Goal: Transaction & Acquisition: Obtain resource

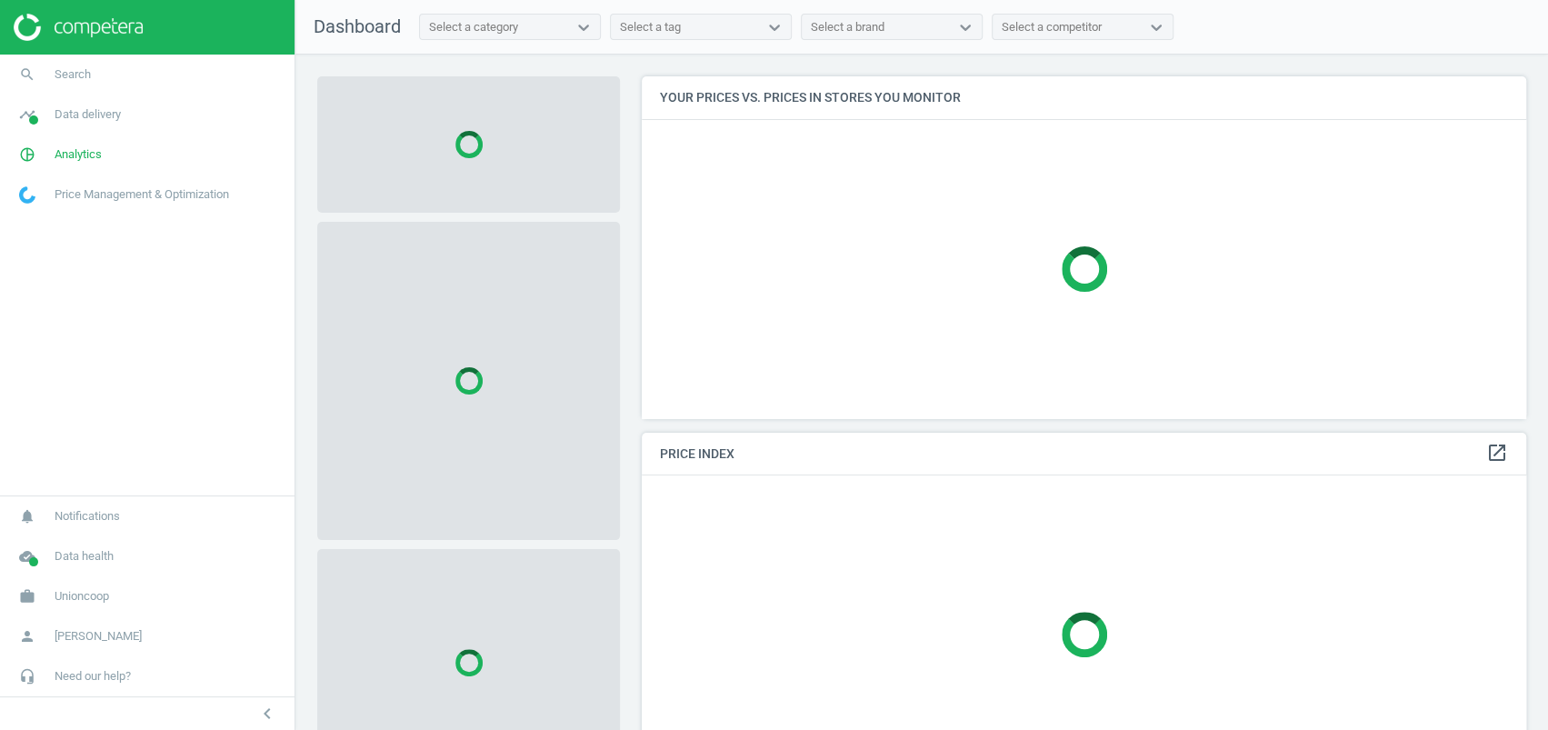
scroll to position [378, 902]
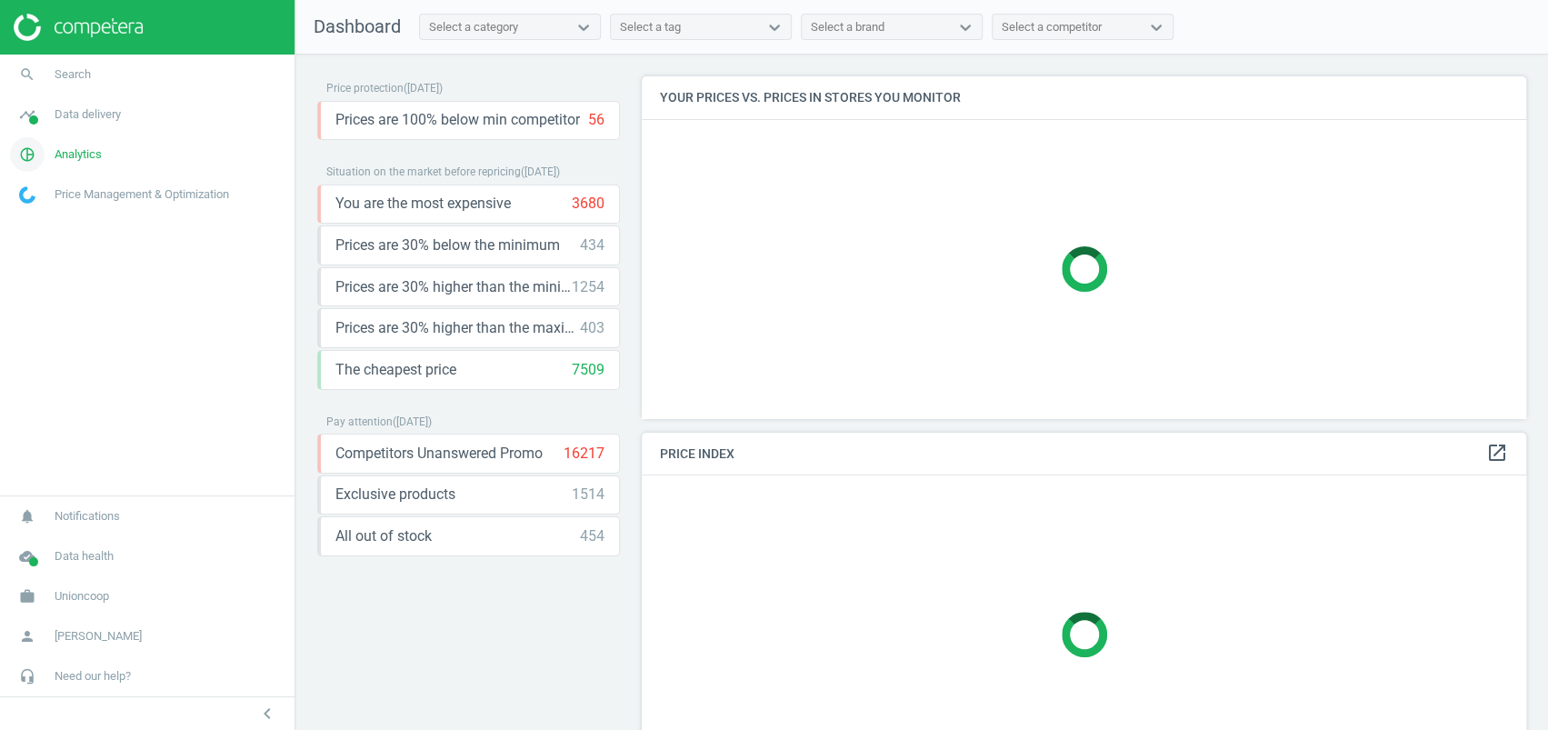
click at [69, 157] on span "Analytics" at bounding box center [78, 154] width 47 height 16
click at [29, 224] on span "Products" at bounding box center [41, 221] width 43 height 15
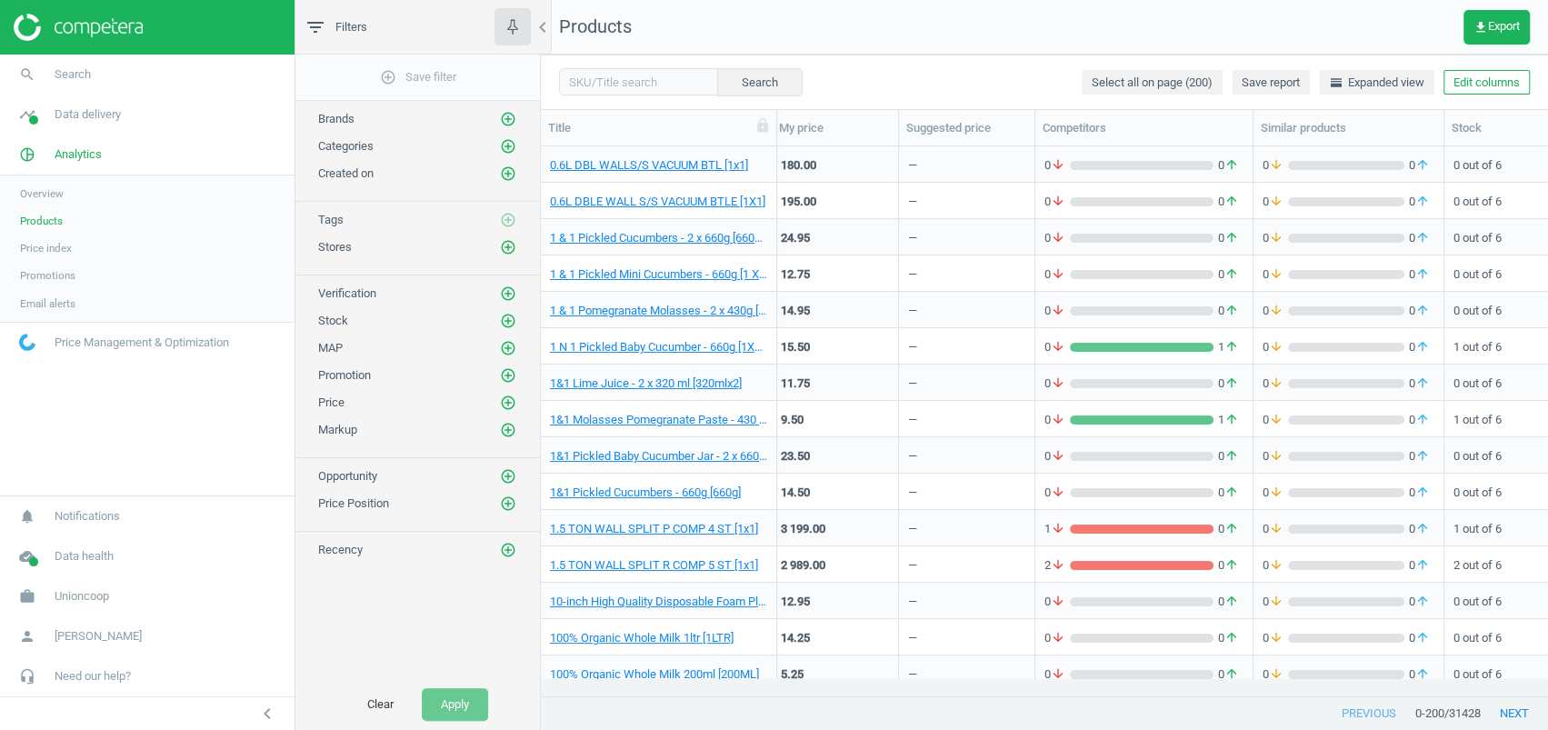
scroll to position [0, 131]
click at [55, 192] on span "Overview" at bounding box center [42, 193] width 44 height 15
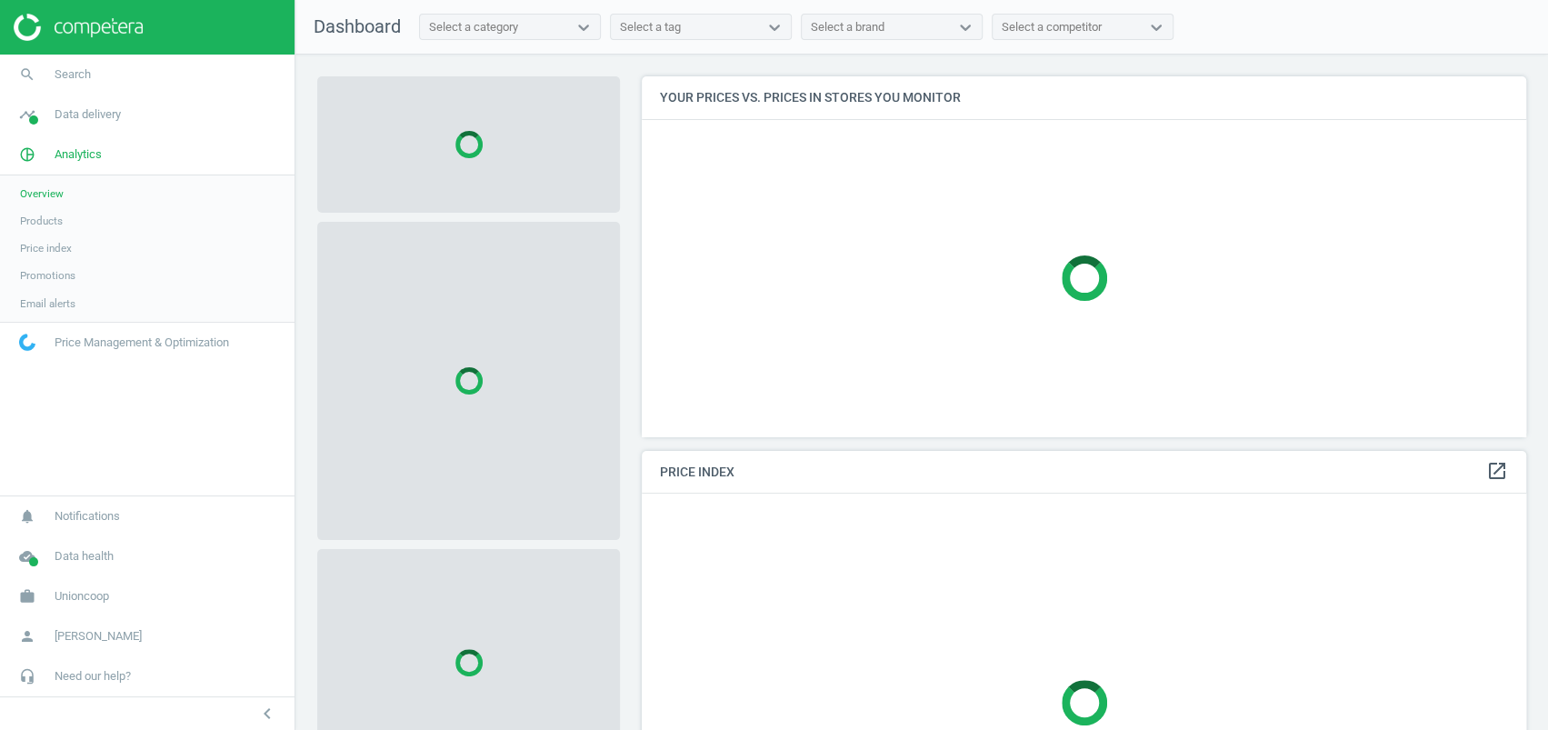
scroll to position [454, 902]
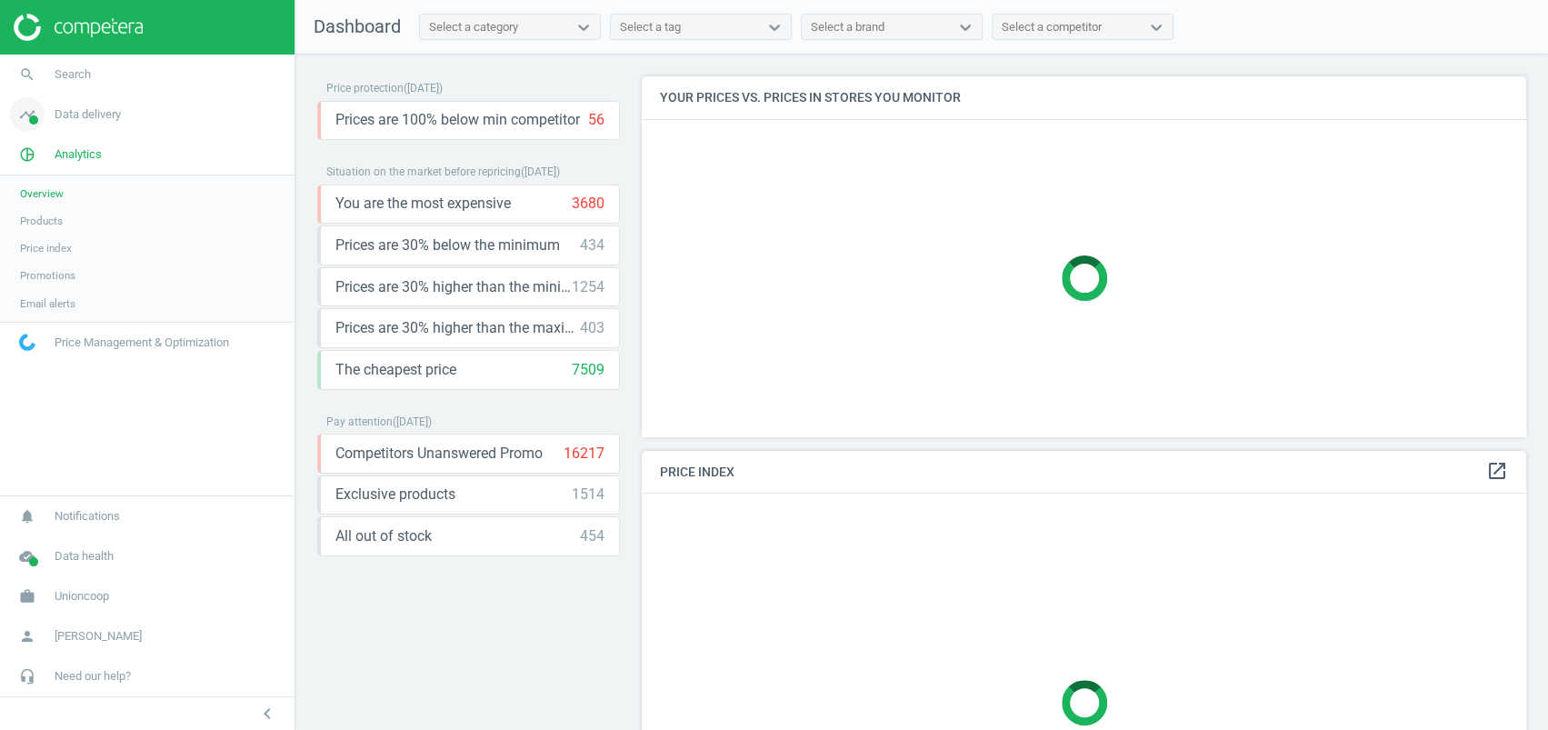
click at [85, 114] on span "Data delivery" at bounding box center [88, 114] width 66 height 16
click at [85, 315] on span "Scanning configuration" at bounding box center [73, 318] width 107 height 15
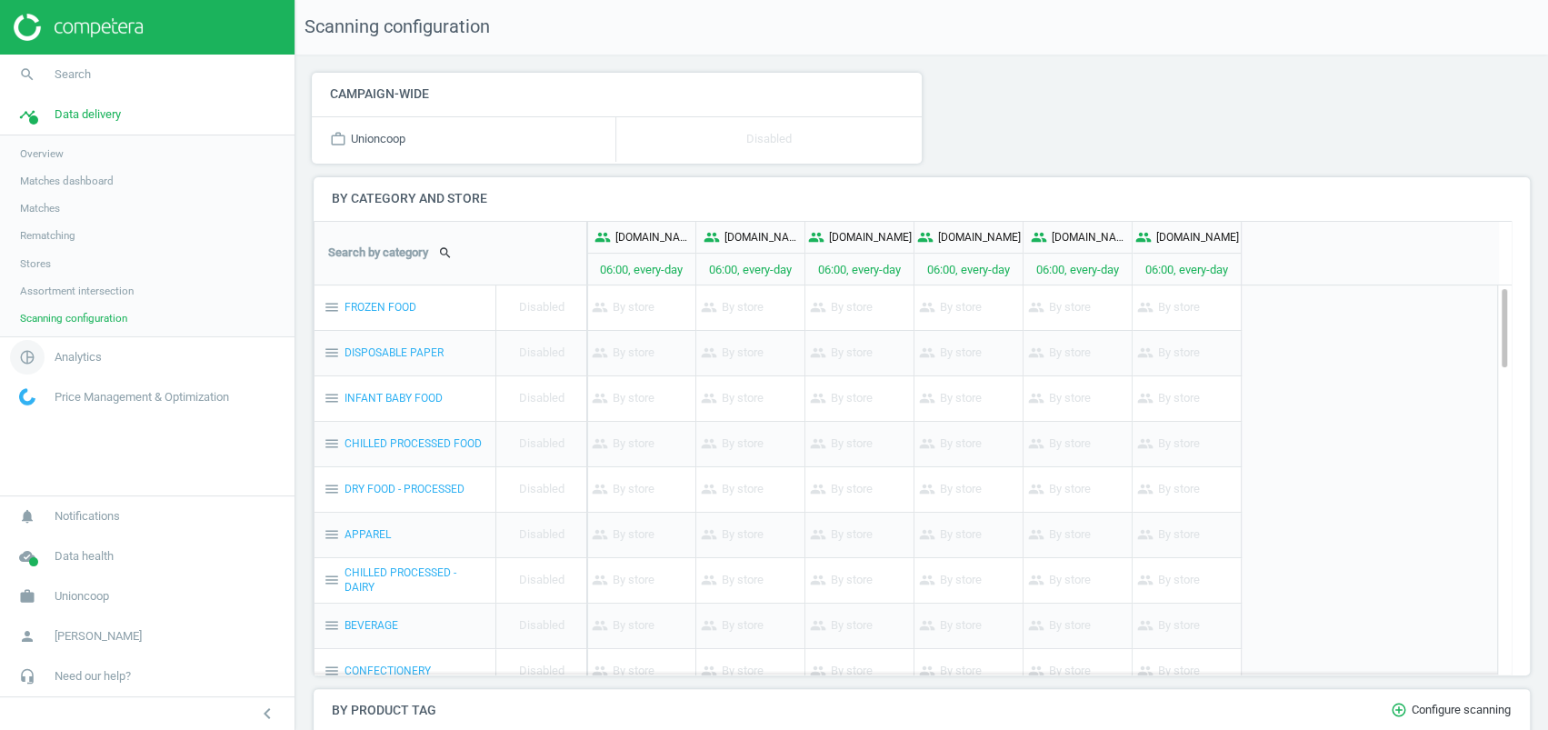
click at [77, 349] on span "Analytics" at bounding box center [78, 357] width 47 height 16
click at [32, 215] on span "Products" at bounding box center [41, 221] width 43 height 15
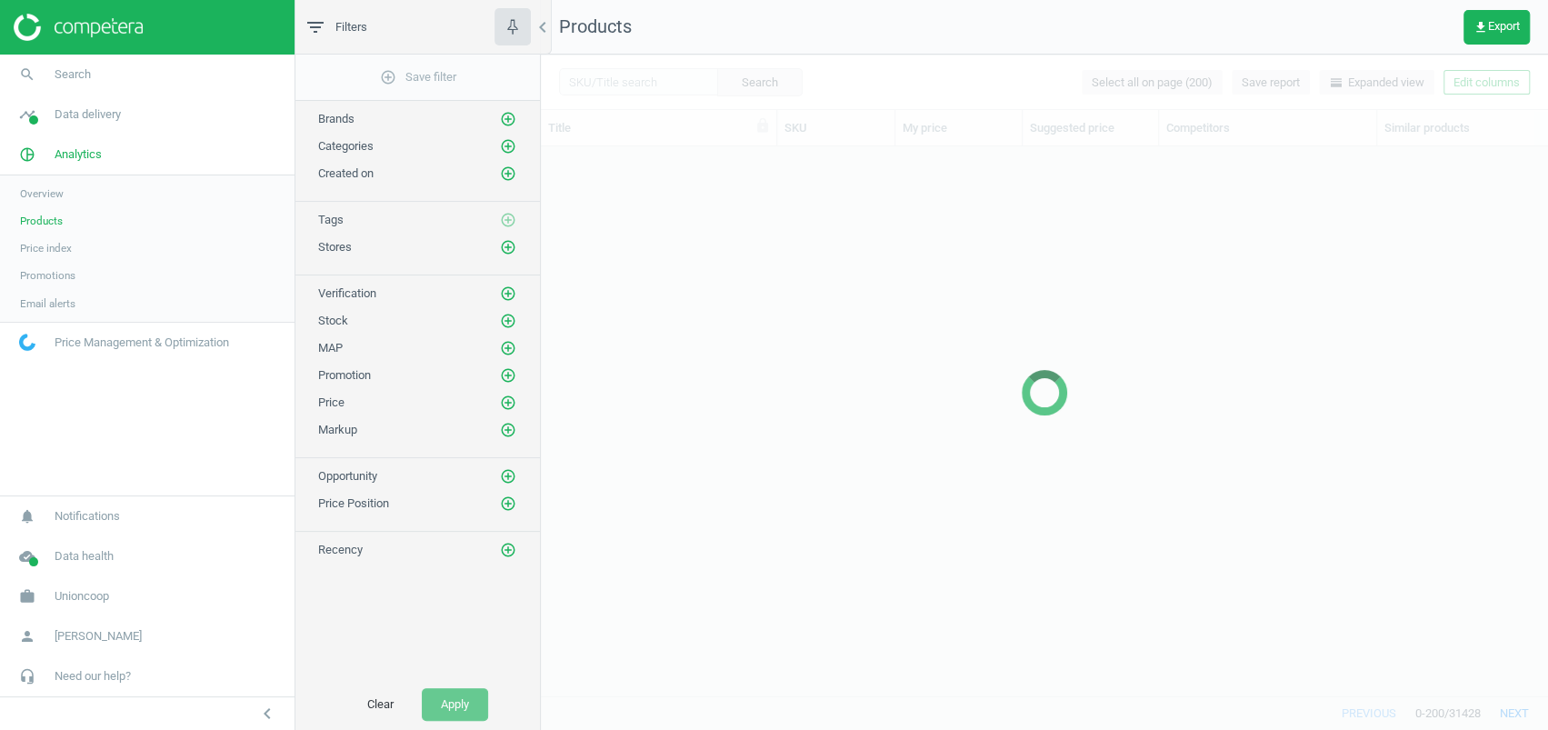
scroll to position [513, 988]
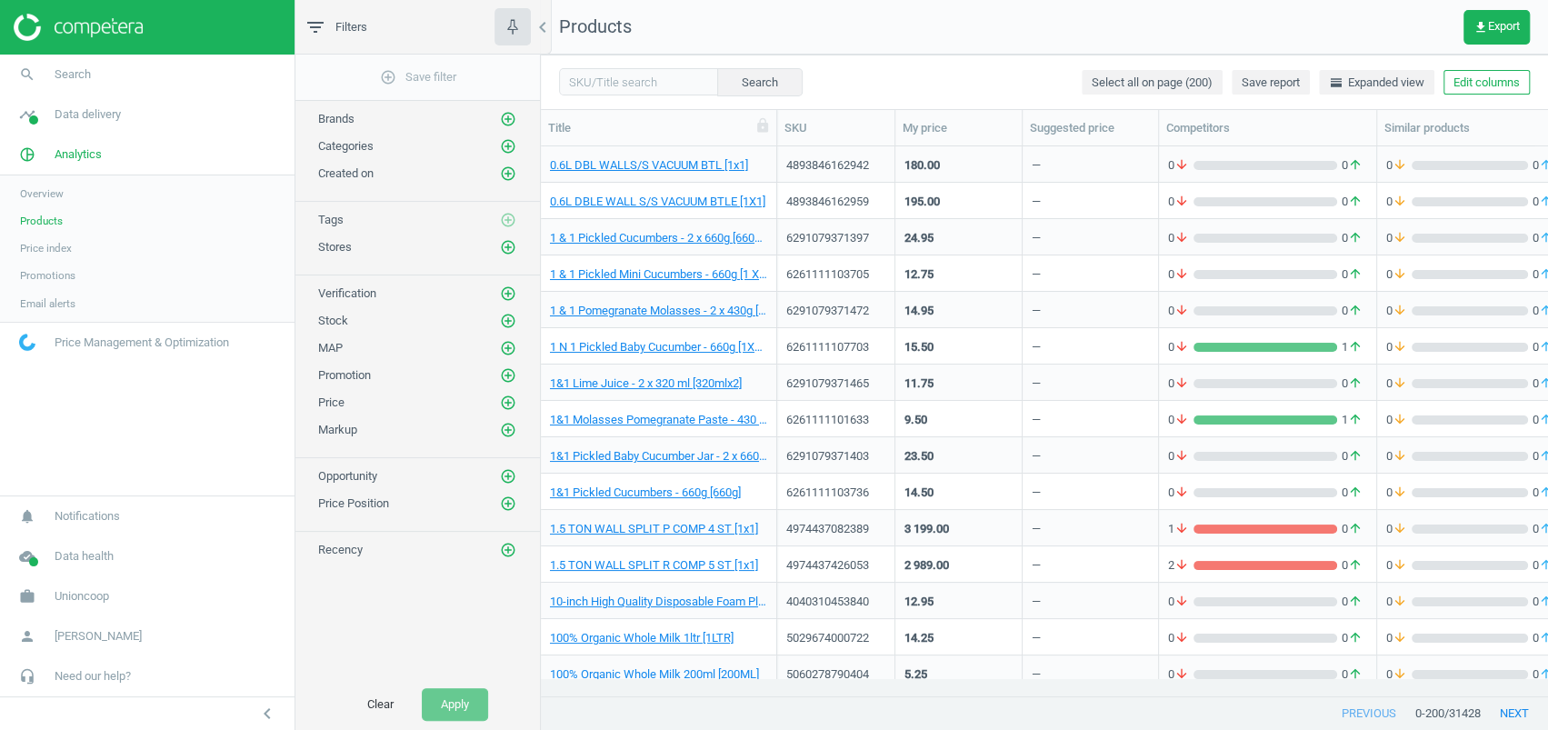
click at [1483, 9] on nav "Products get_app Export" at bounding box center [1044, 27] width 1007 height 55
click at [1477, 35] on button "get_app Export" at bounding box center [1496, 27] width 66 height 35
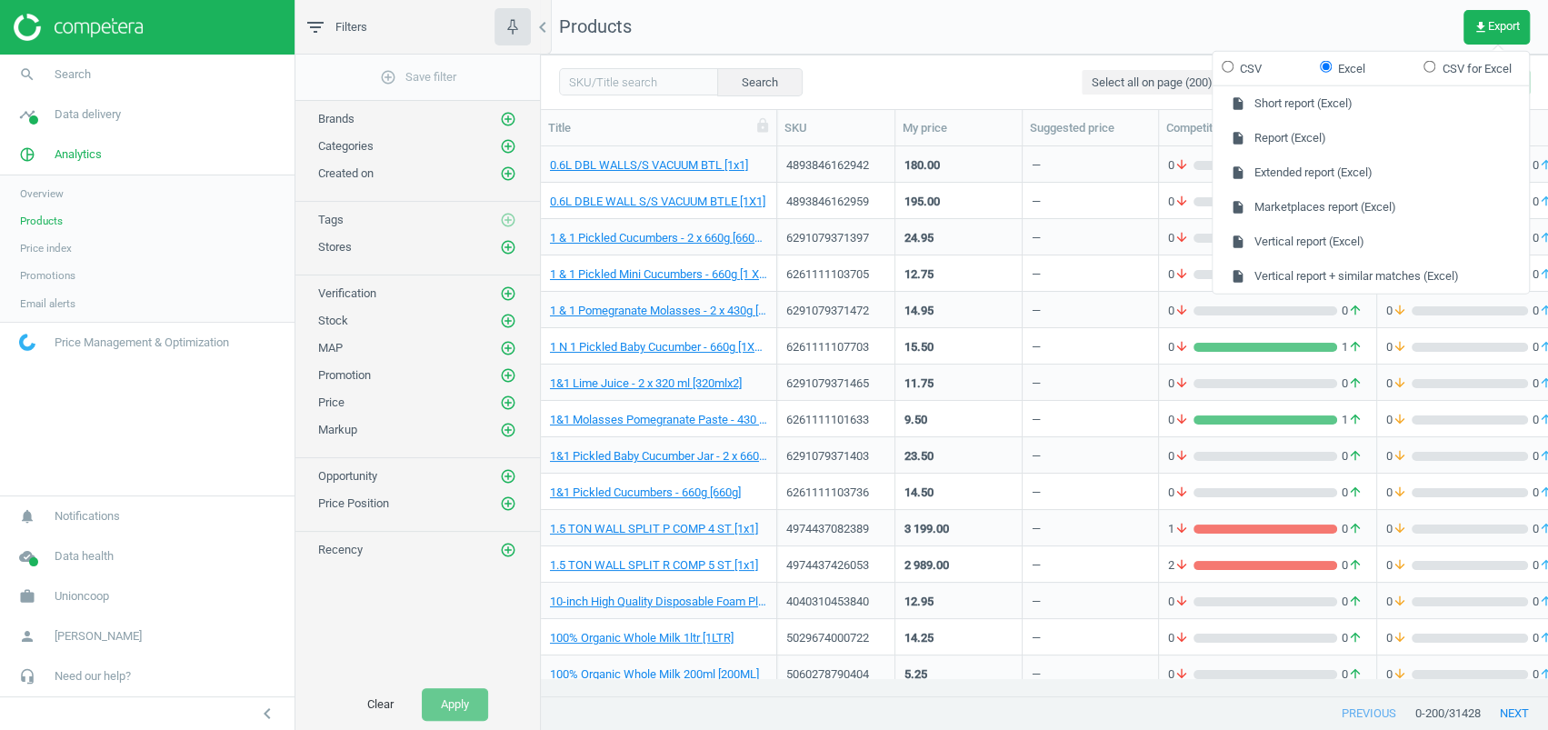
click at [1061, 40] on nav "Products get_app Export" at bounding box center [1044, 27] width 1007 height 55
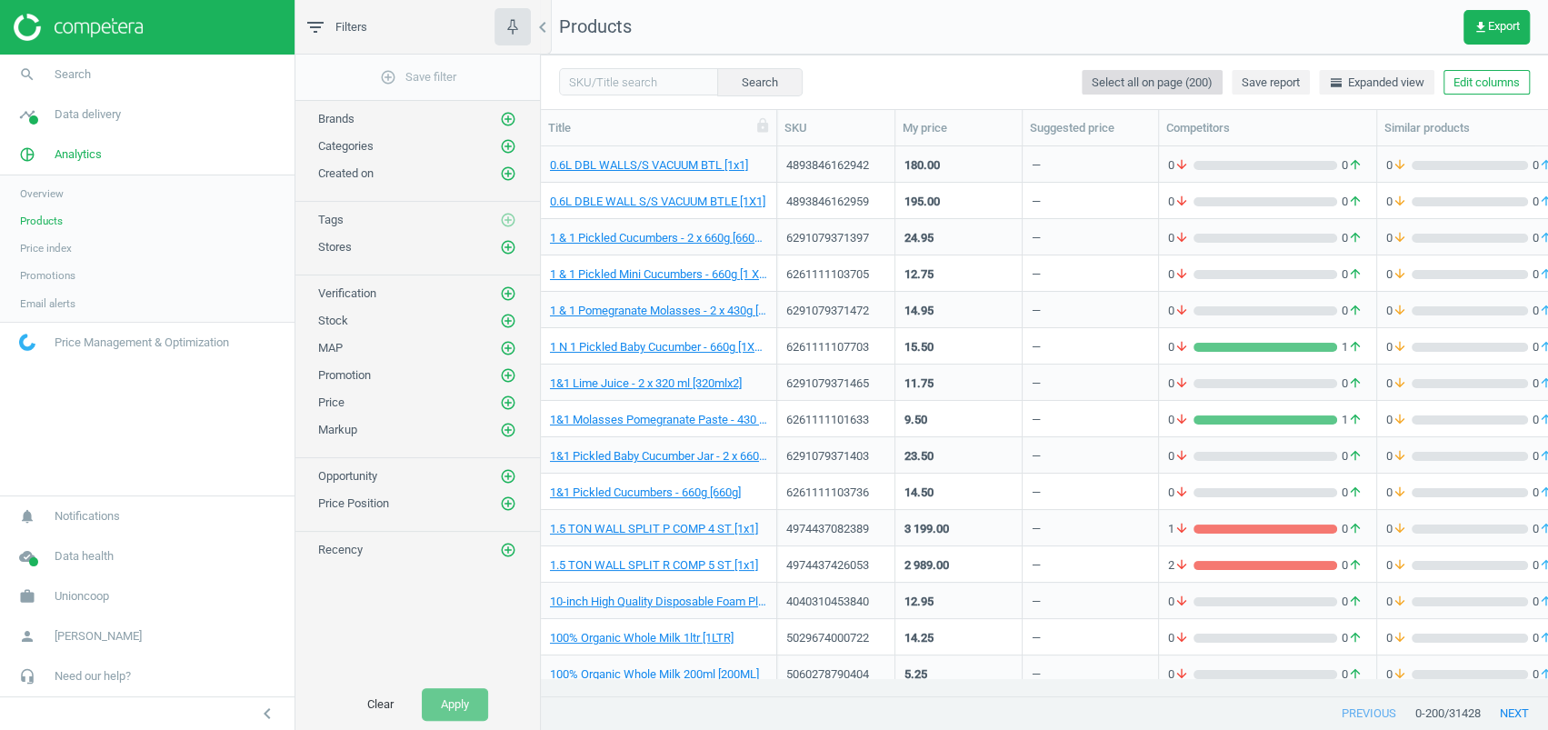
click at [1117, 71] on button "Select all on page (200)" at bounding box center [1151, 82] width 141 height 25
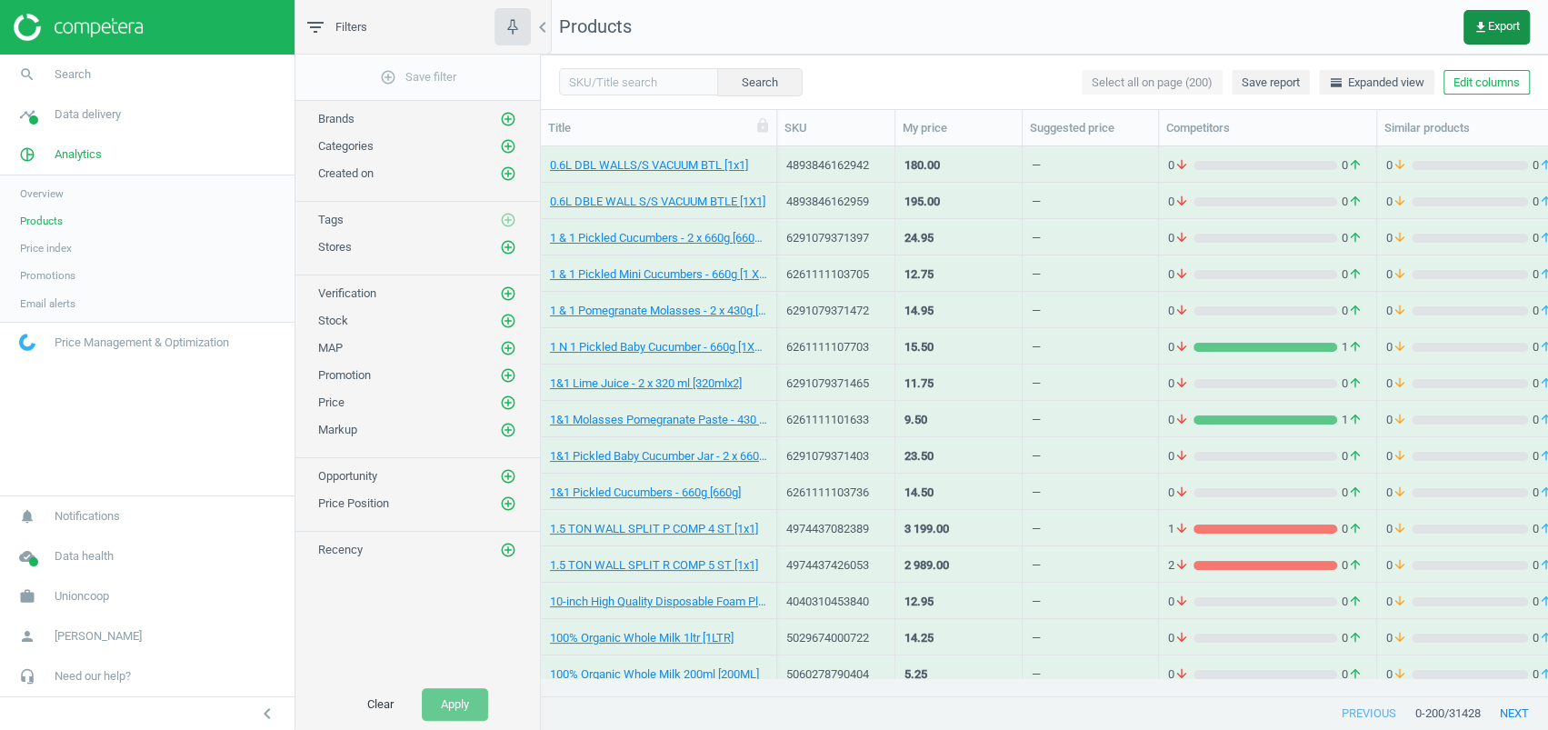
click at [1504, 17] on button "get_app Export" at bounding box center [1496, 27] width 66 height 35
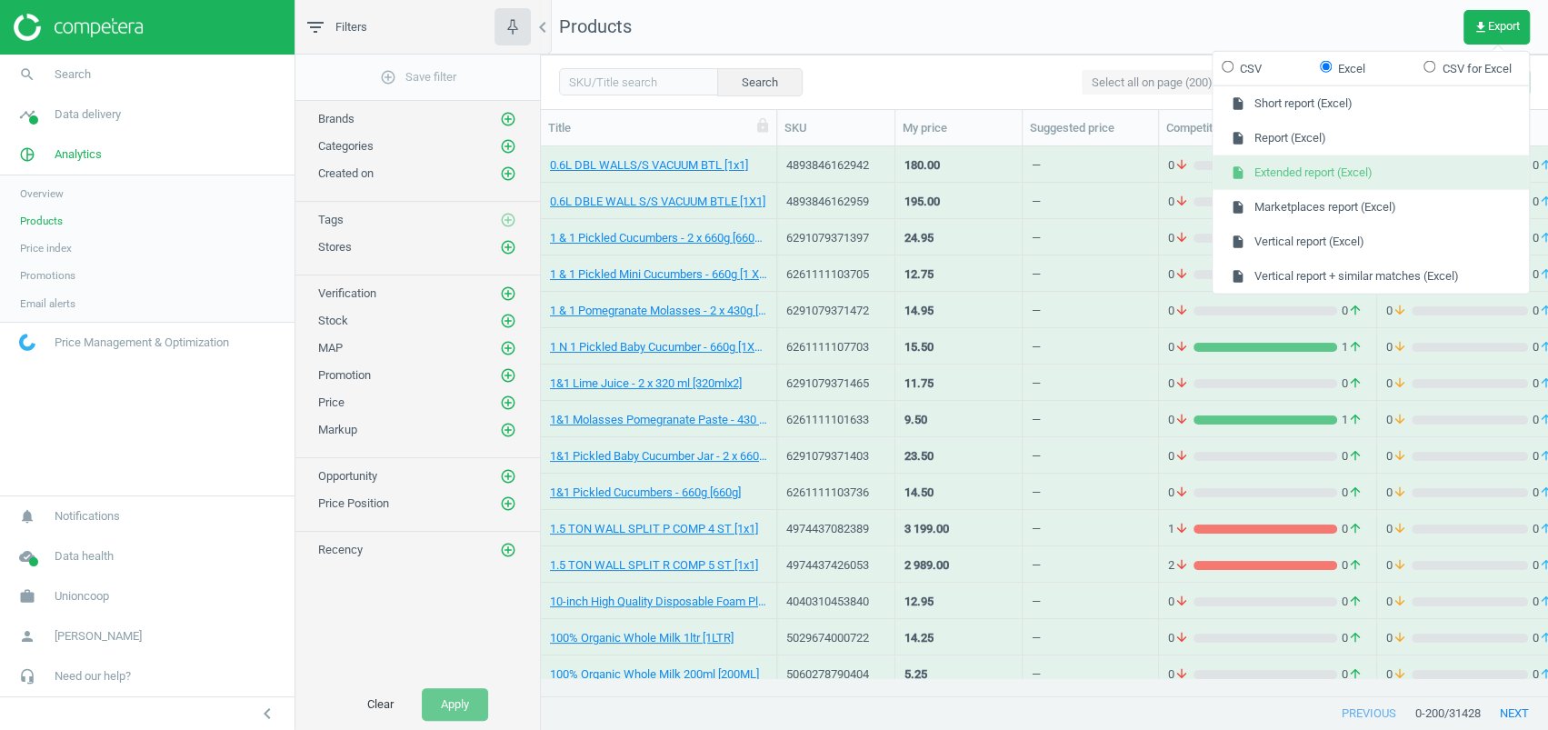
click at [1289, 164] on button "insert_drive_file Extended report (Excel)" at bounding box center [1370, 172] width 316 height 35
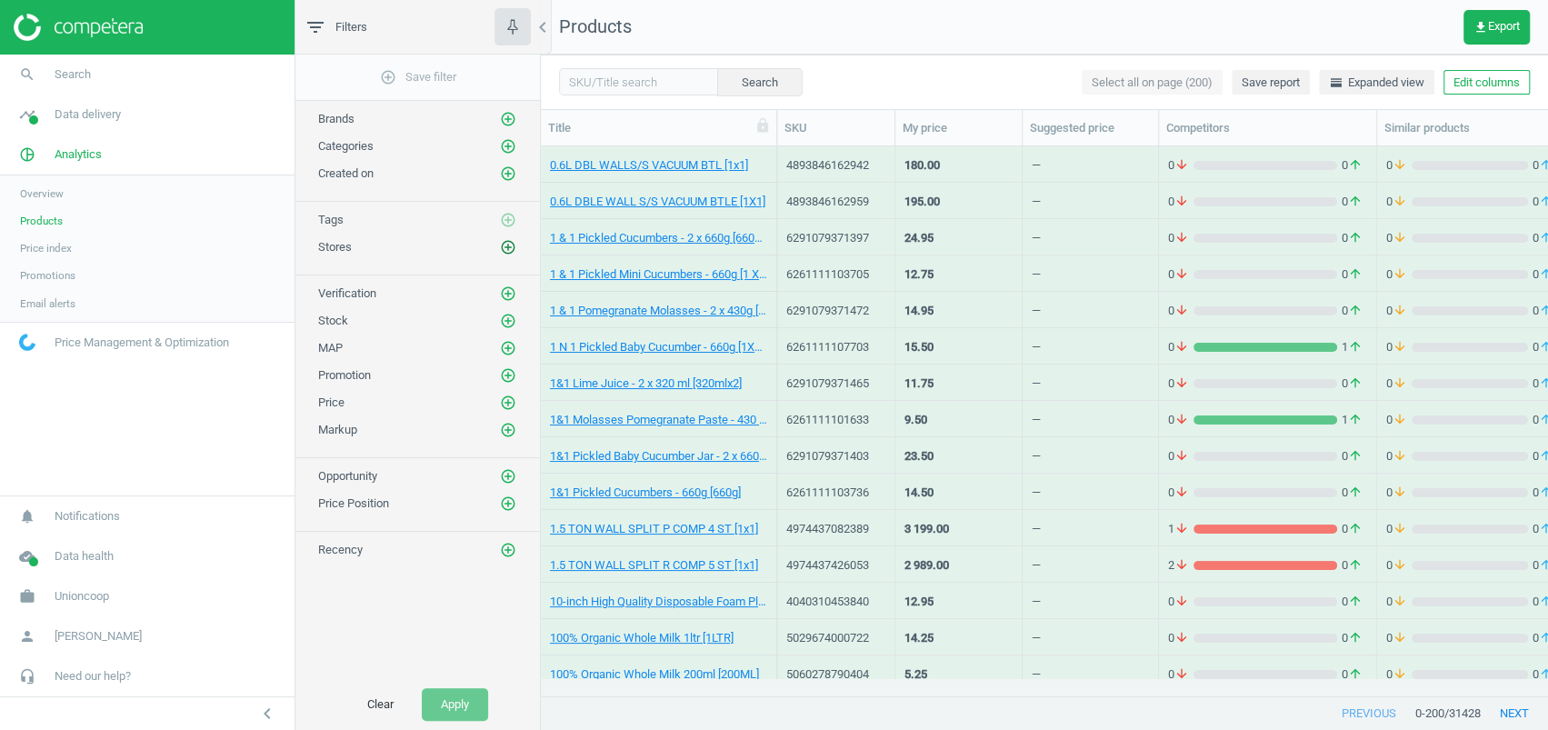
click at [511, 242] on icon "add_circle_outline" at bounding box center [508, 247] width 16 height 16
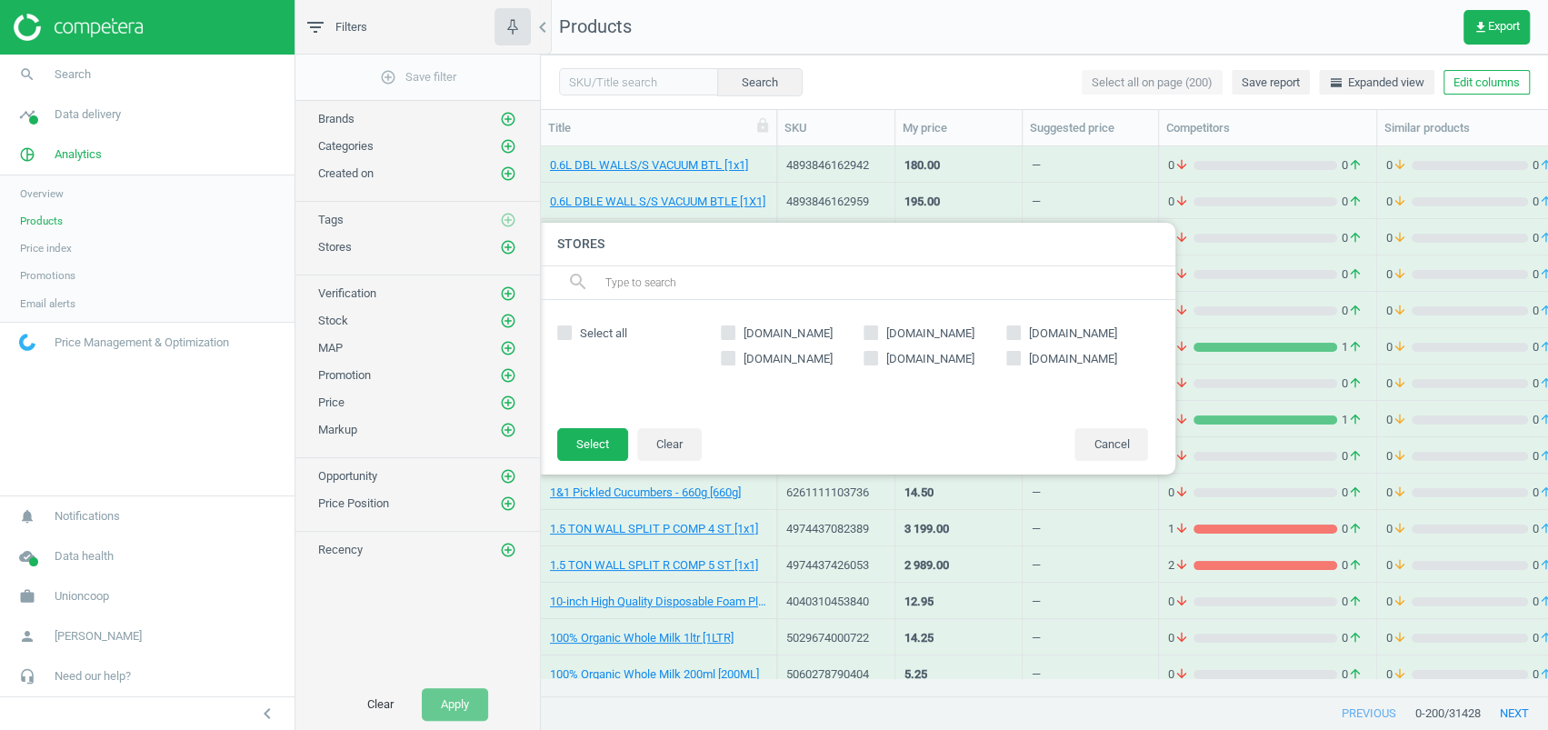
click at [722, 318] on div "[DOMAIN_NAME] [DOMAIN_NAME] [DOMAIN_NAME] [DOMAIN_NAME] [DOMAIN_NAME] [DOMAIN_N…" at bounding box center [934, 363] width 445 height 91
click at [727, 339] on span at bounding box center [728, 336] width 15 height 14
click at [727, 338] on input "[DOMAIN_NAME]" at bounding box center [728, 332] width 12 height 12
checkbox input "true"
click at [593, 452] on button "Select" at bounding box center [592, 444] width 71 height 33
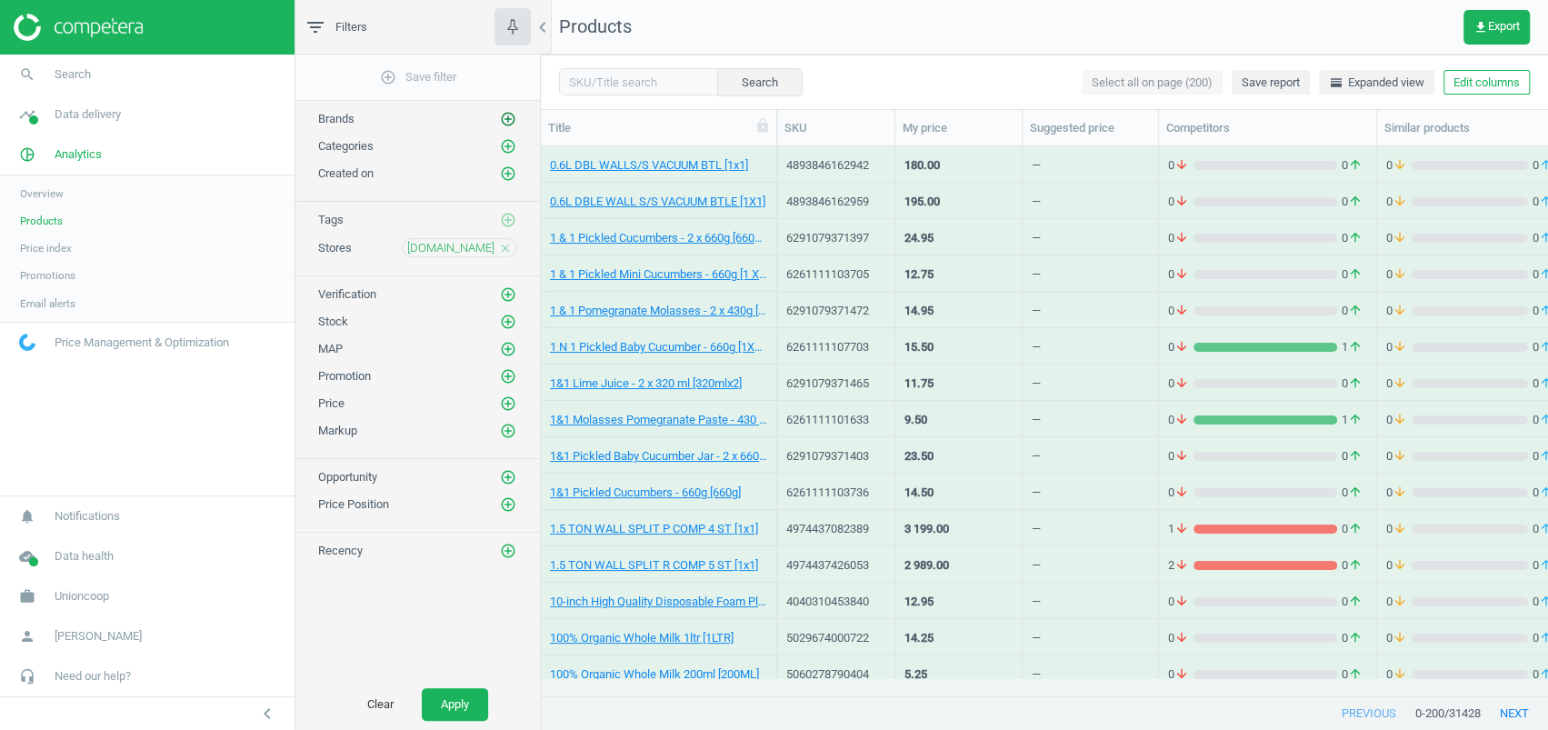
click at [508, 118] on icon "add_circle_outline" at bounding box center [508, 119] width 16 height 16
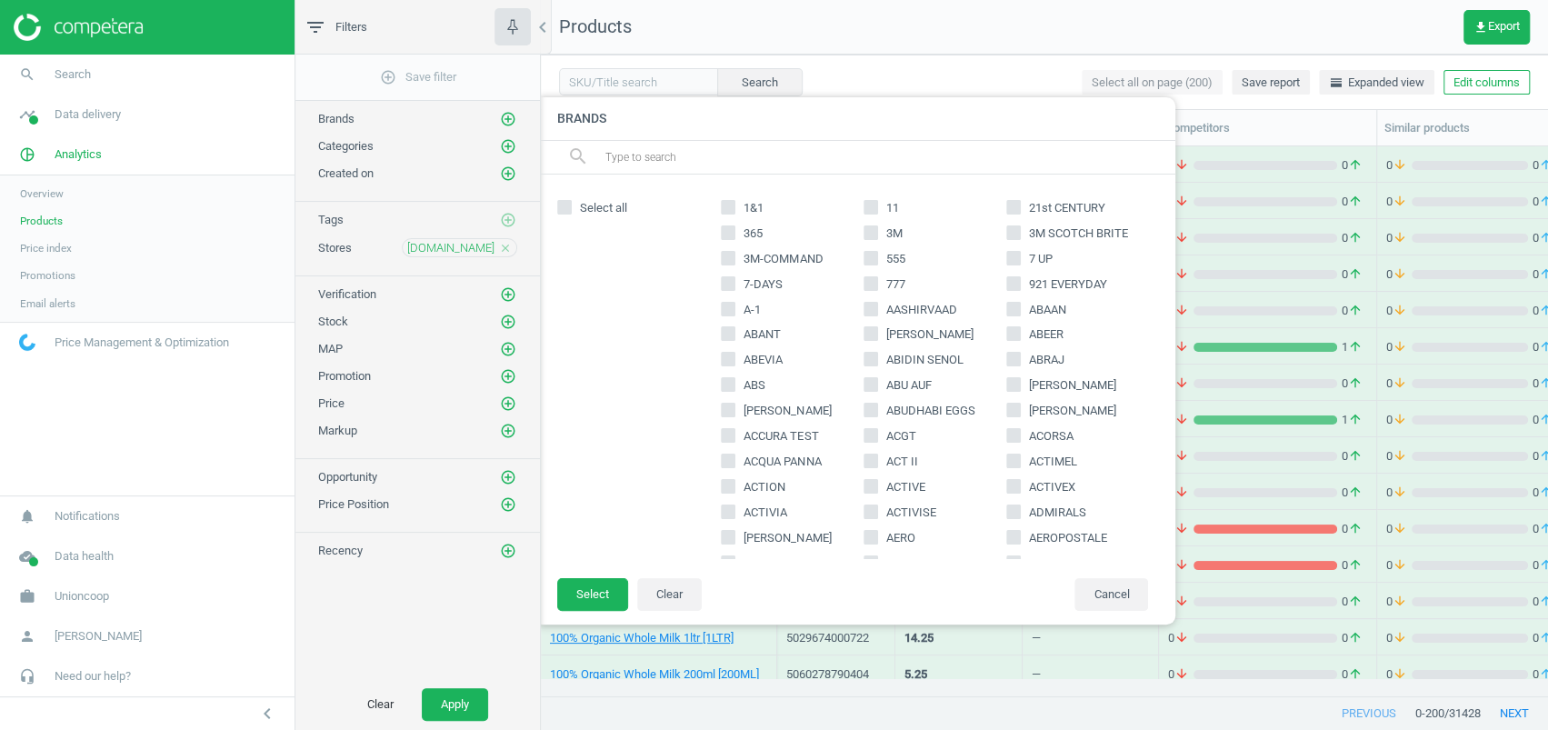
click at [727, 286] on input "7-DAYS" at bounding box center [728, 283] width 12 height 12
checkbox input "true"
click at [583, 589] on button "Select" at bounding box center [592, 594] width 71 height 33
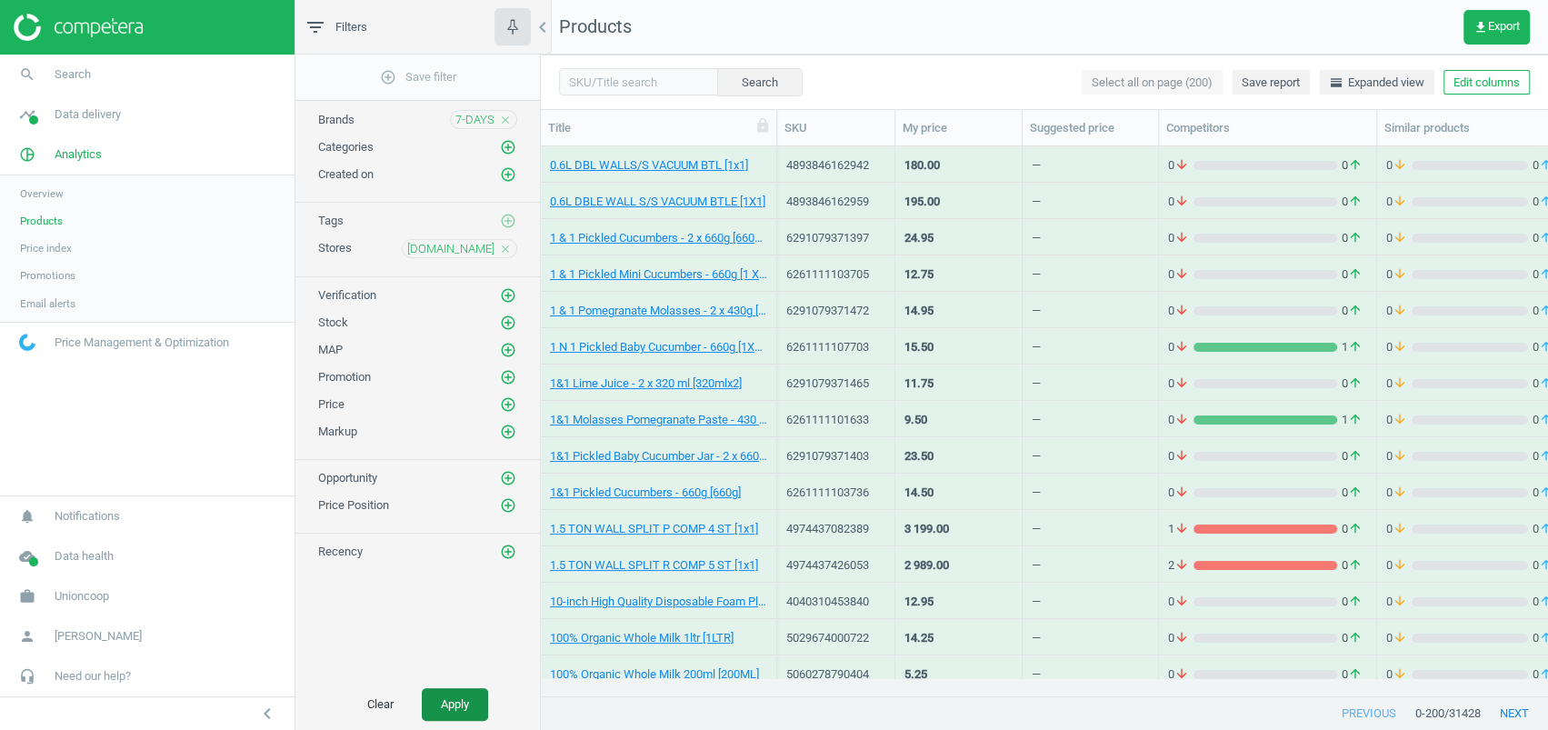
click at [462, 706] on button "Apply" at bounding box center [455, 704] width 66 height 33
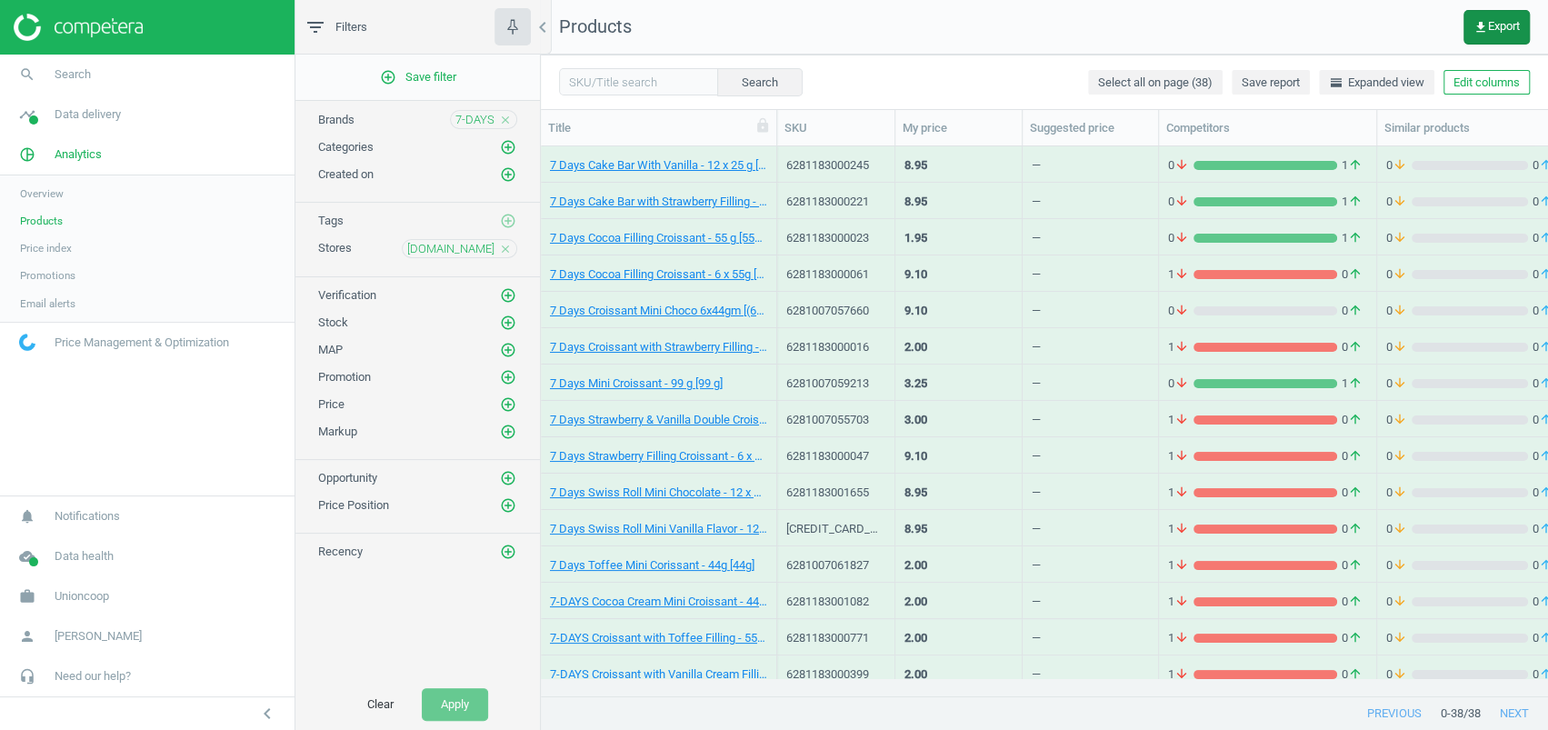
click at [1503, 27] on span "get_app Export" at bounding box center [1496, 27] width 46 height 15
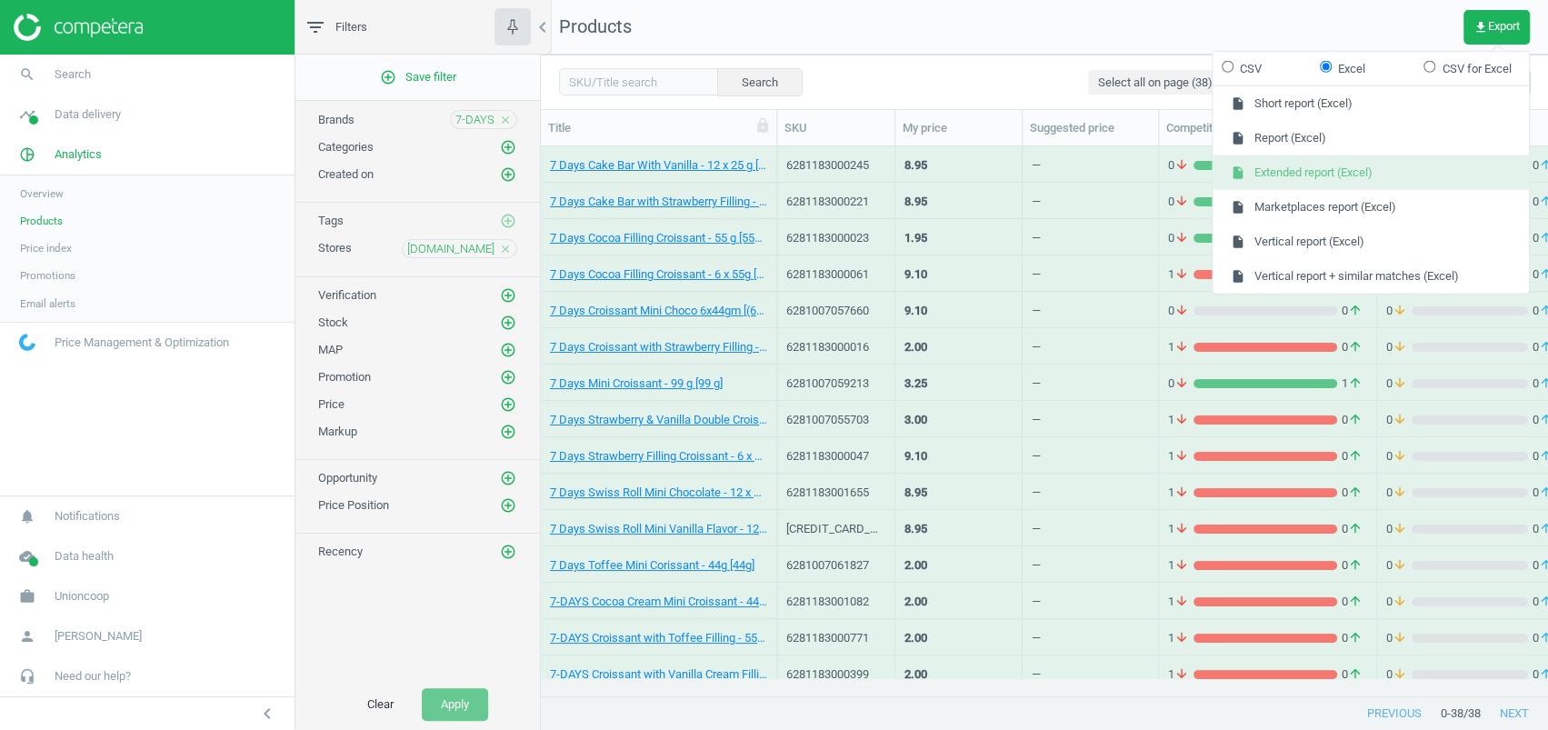
click at [1359, 161] on button "insert_drive_file Extended report (Excel)" at bounding box center [1370, 172] width 316 height 35
